Goal: Task Accomplishment & Management: Complete application form

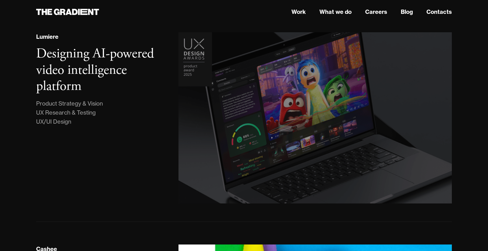
scroll to position [141, 0]
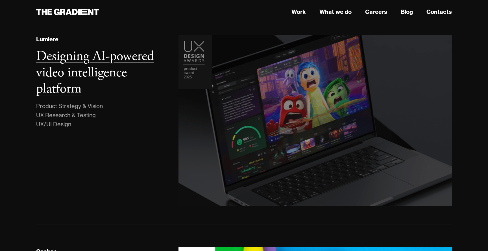
click at [103, 71] on h3 "Designing AI-powered video intelligence platform" at bounding box center [95, 72] width 118 height 50
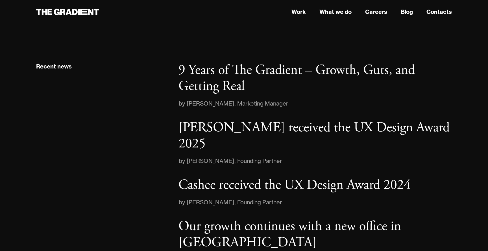
scroll to position [832, 0]
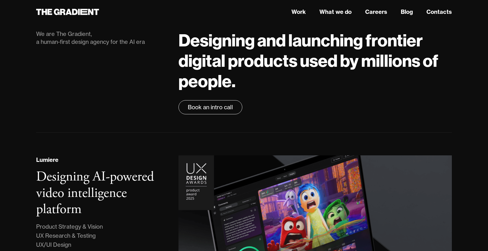
scroll to position [0, 0]
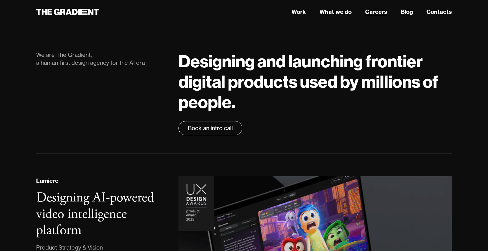
click at [381, 14] on link "Careers" at bounding box center [376, 12] width 22 height 8
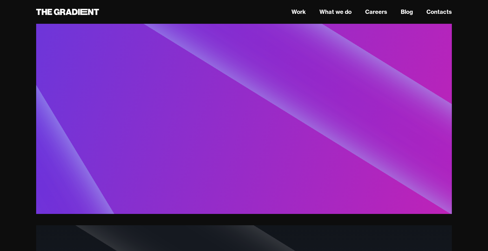
scroll to position [2029, 0]
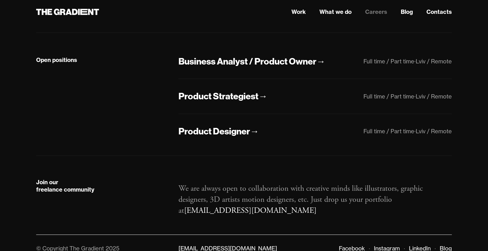
scroll to position [136, 0]
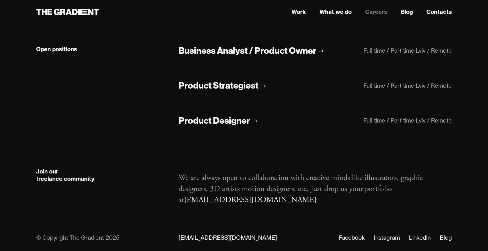
click at [210, 131] on div "Open positions Business Analyst / Product Owner → Full time / Part time · Lviv …" at bounding box center [244, 83] width 416 height 123
click at [210, 125] on div "Product Designer" at bounding box center [214, 120] width 71 height 12
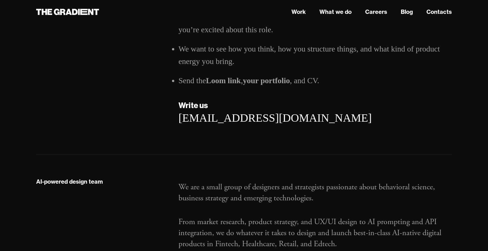
scroll to position [917, 0]
